Goal: Check status: Check status

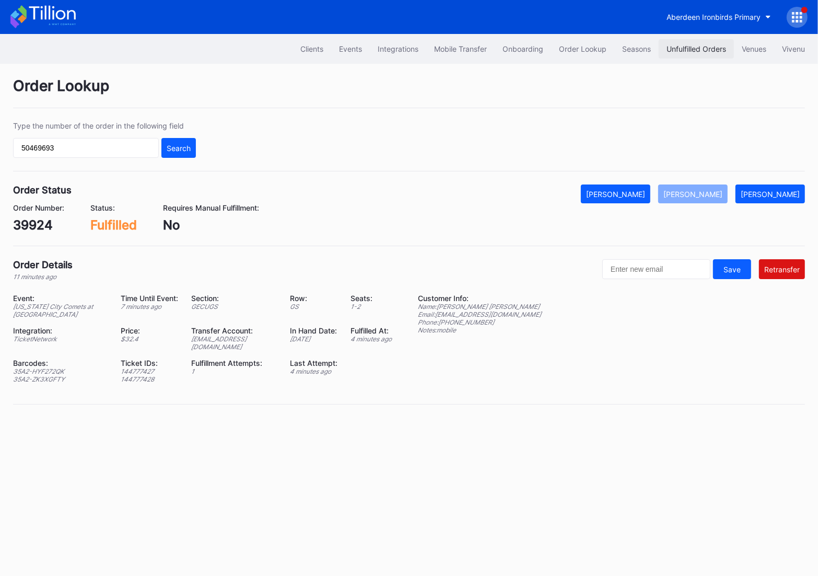
click at [694, 47] on div "Unfulfilled Orders" at bounding box center [697, 48] width 60 height 9
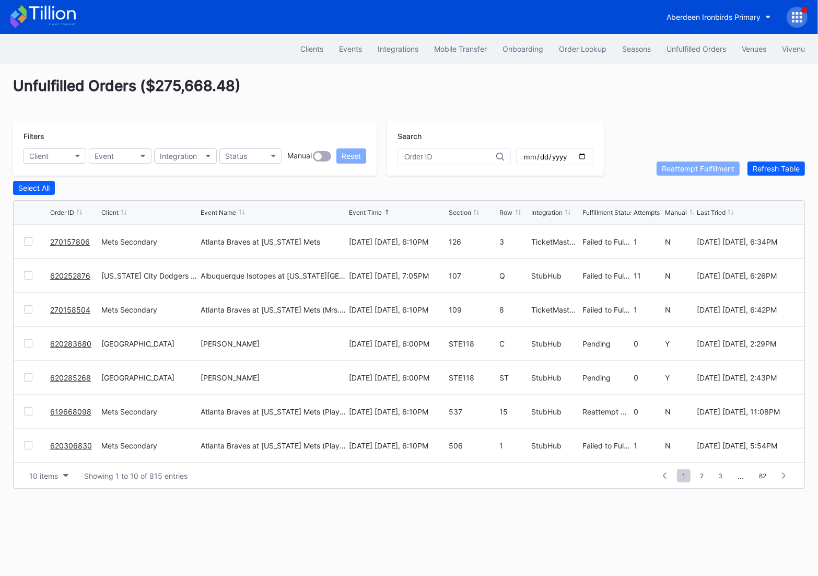
click at [761, 158] on div "Filters Client Event Integration Status Manual Reset Search Reattempt Fulfillme…" at bounding box center [409, 148] width 792 height 54
click at [761, 163] on button "Refresh Table" at bounding box center [776, 168] width 57 height 14
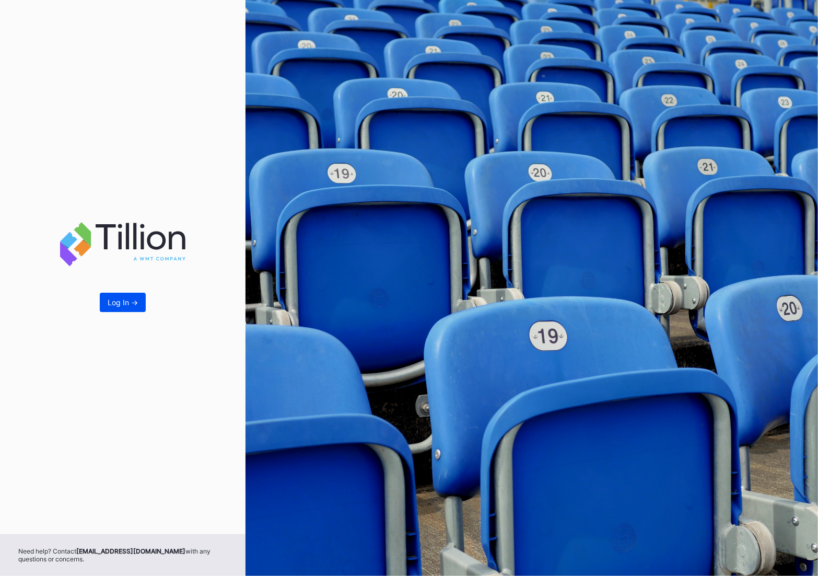
click at [116, 309] on button "Log In ->" at bounding box center [123, 302] width 46 height 19
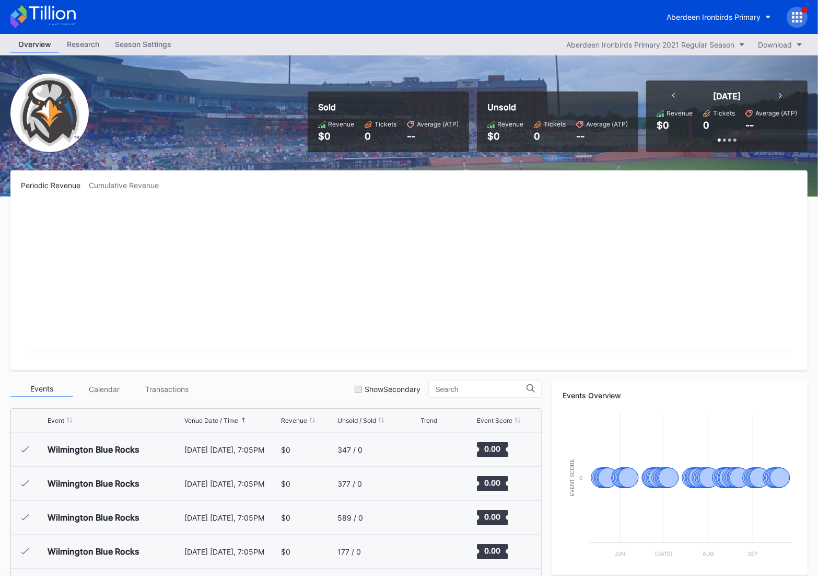
click at [796, 25] on div at bounding box center [797, 17] width 21 height 21
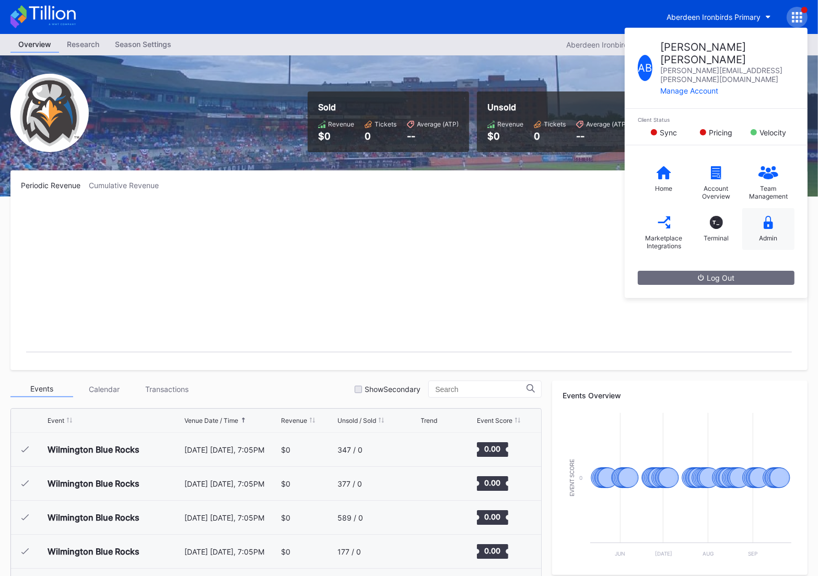
click at [768, 216] on icon at bounding box center [768, 222] width 9 height 13
